Goal: Navigation & Orientation: Find specific page/section

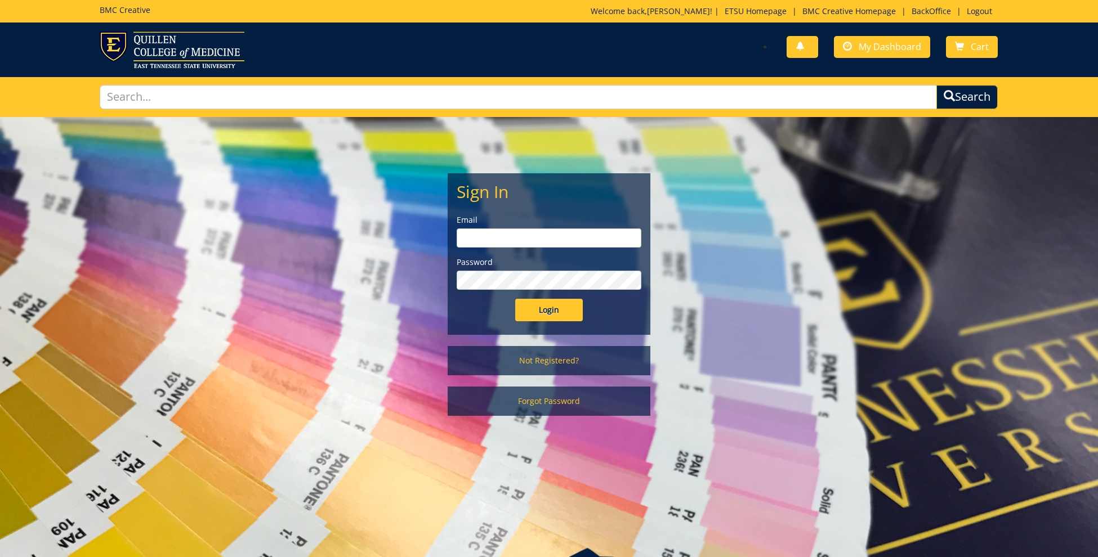
scroll to position [1, 0]
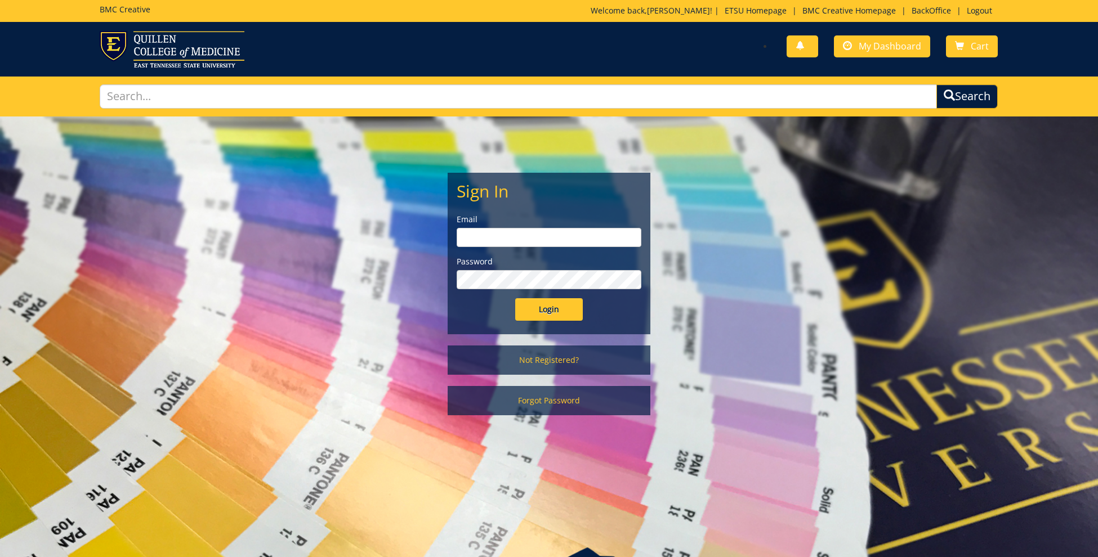
type input "[EMAIL_ADDRESS][DOMAIN_NAME]"
click at [546, 306] on input "Login" at bounding box center [549, 309] width 68 height 23
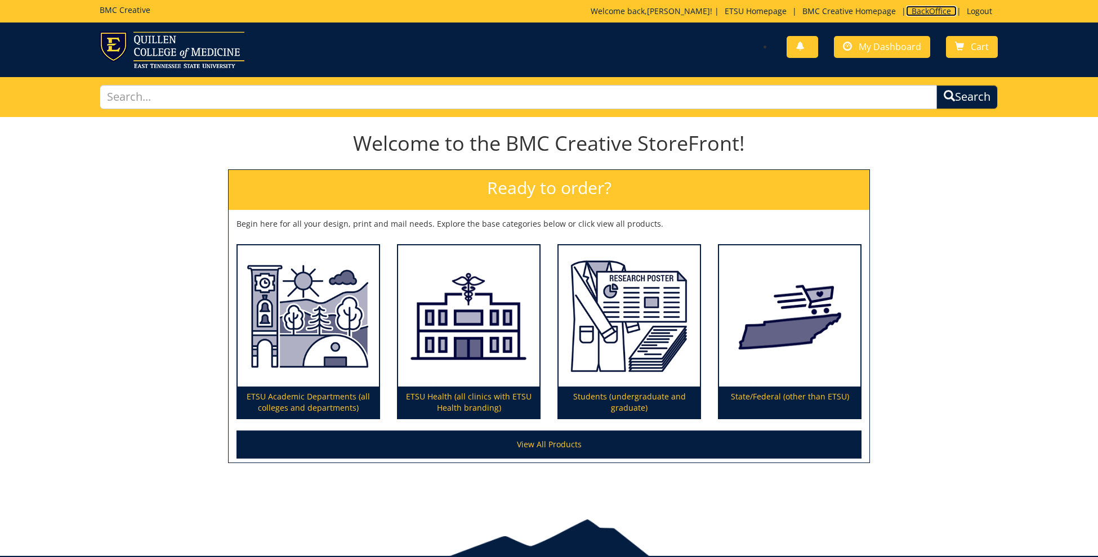
click at [926, 11] on link "BackOffice" at bounding box center [931, 11] width 51 height 11
